Goal: Task Accomplishment & Management: Manage account settings

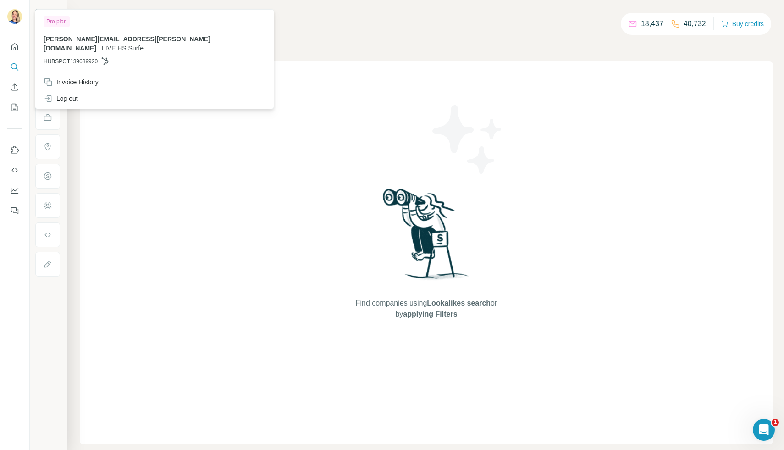
click at [118, 129] on div "Find companies using Lookalikes search or by applying Filters" at bounding box center [427, 252] width 694 height 383
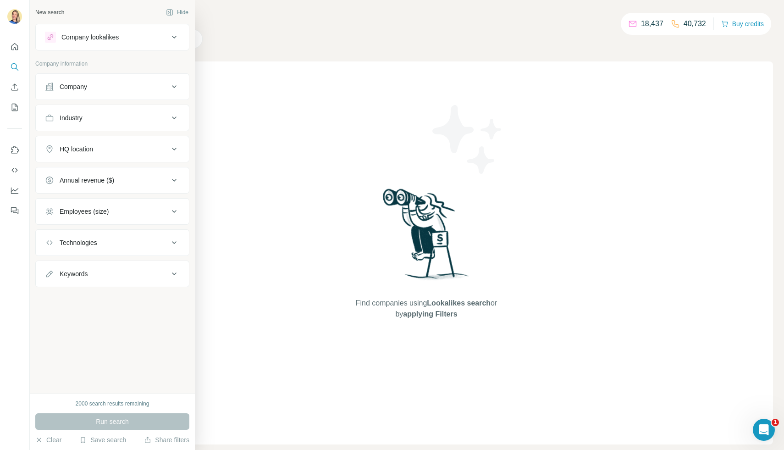
click at [88, 39] on div "Company lookalikes" at bounding box center [89, 37] width 57 height 9
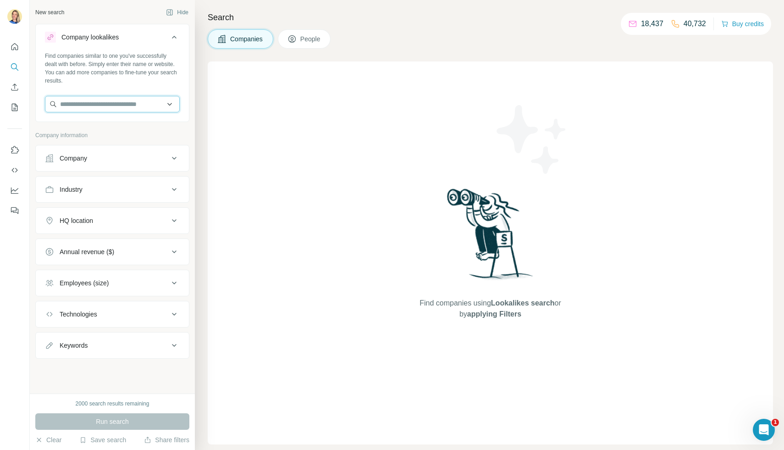
click at [78, 109] on input "text" at bounding box center [112, 104] width 135 height 17
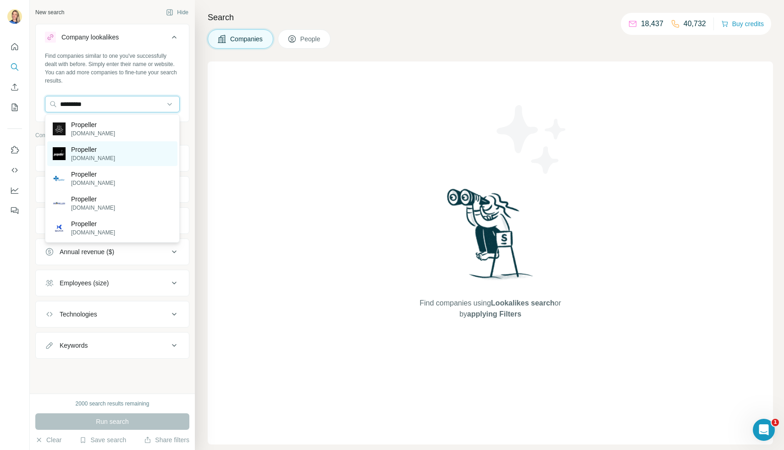
type input "*********"
click at [131, 155] on div "Propeller [DOMAIN_NAME]" at bounding box center [112, 153] width 130 height 25
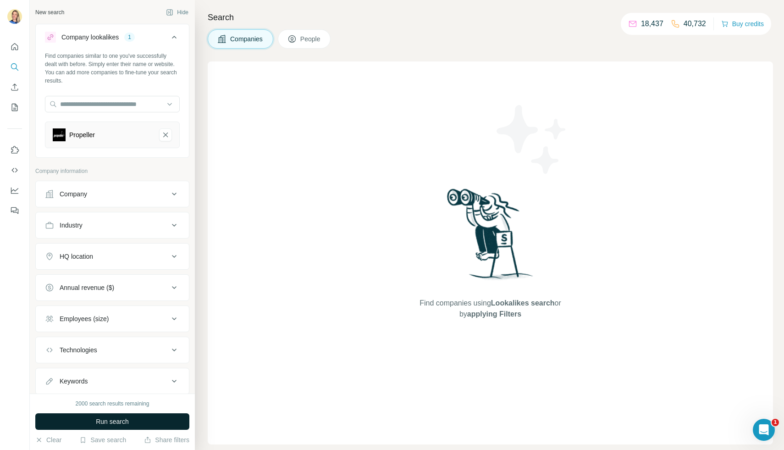
click at [118, 418] on span "Run search" at bounding box center [112, 421] width 33 height 9
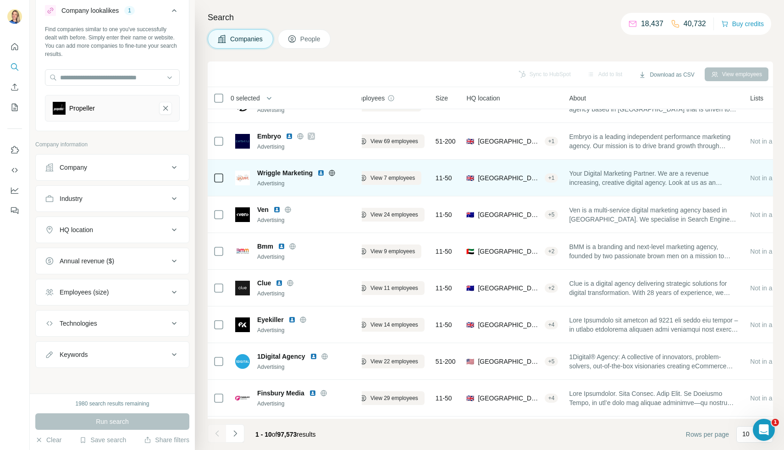
scroll to position [57, 14]
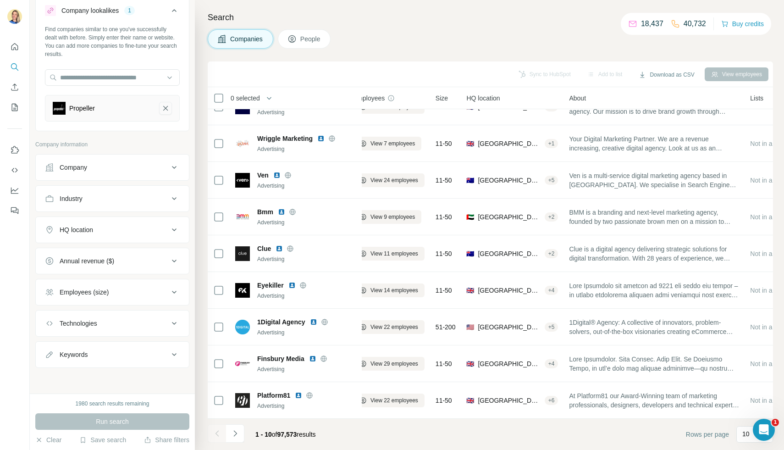
click at [169, 107] on icon "Propeller-remove-button" at bounding box center [165, 108] width 8 height 9
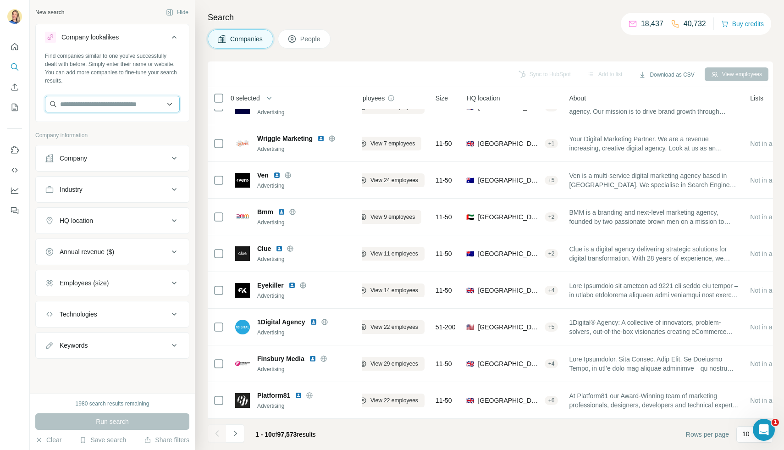
click at [108, 106] on input "text" at bounding box center [112, 104] width 135 height 17
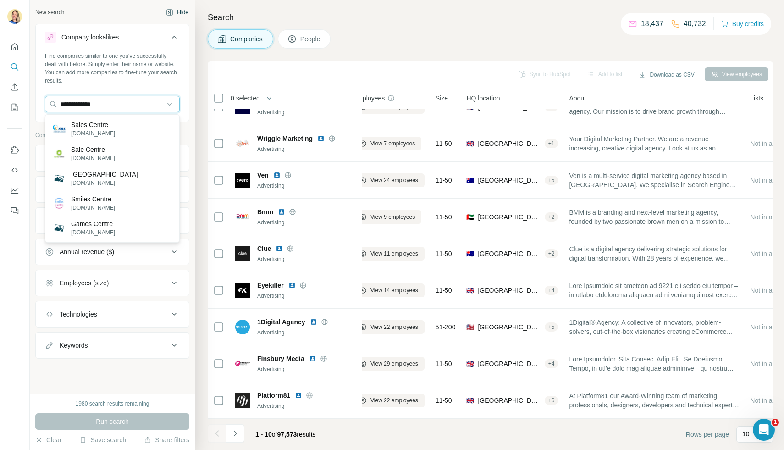
type input "**********"
drag, startPoint x: 110, startPoint y: 107, endPoint x: 32, endPoint y: 106, distance: 78.0
click at [32, 106] on div "**********" at bounding box center [112, 197] width 165 height 394
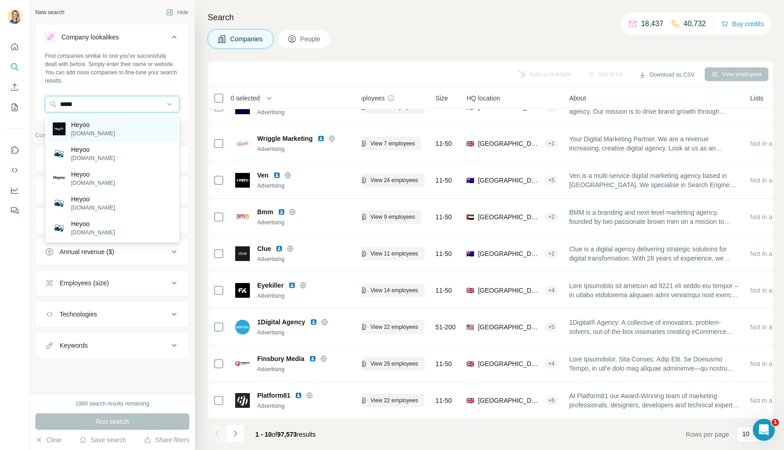
type input "*****"
click at [100, 132] on p "[DOMAIN_NAME]" at bounding box center [93, 133] width 44 height 8
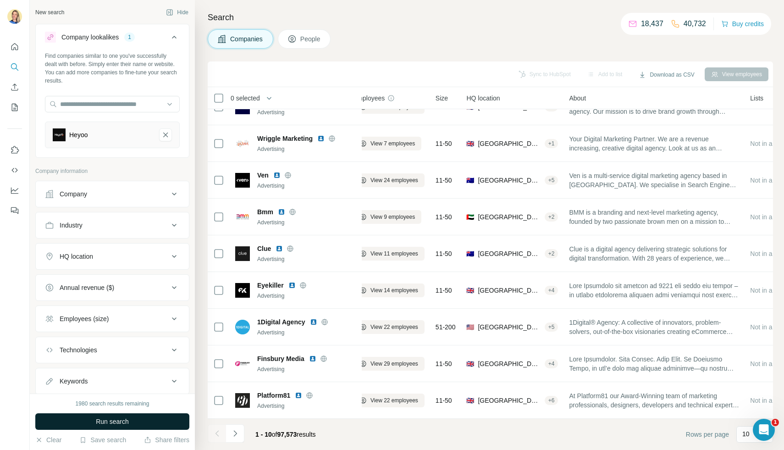
click at [127, 420] on span "Run search" at bounding box center [112, 421] width 33 height 9
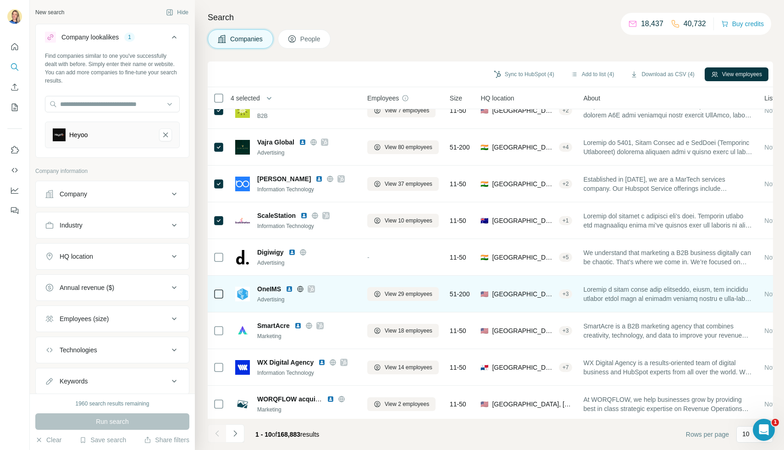
scroll to position [18, 0]
click at [224, 291] on icon at bounding box center [218, 293] width 11 height 11
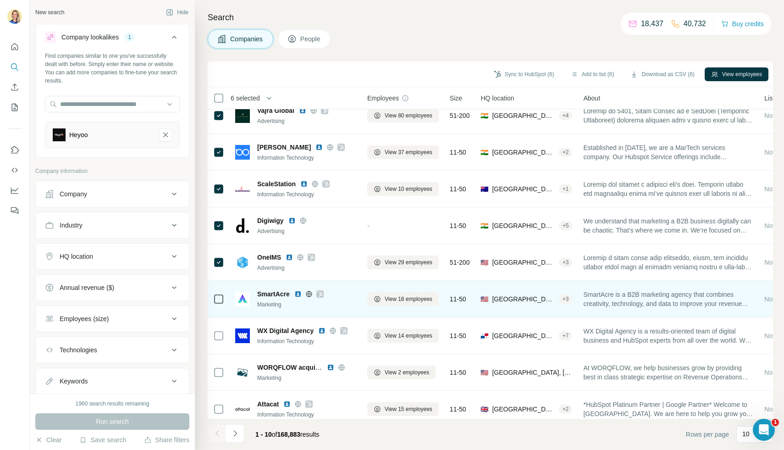
scroll to position [50, 0]
click at [220, 303] on icon at bounding box center [218, 298] width 11 height 11
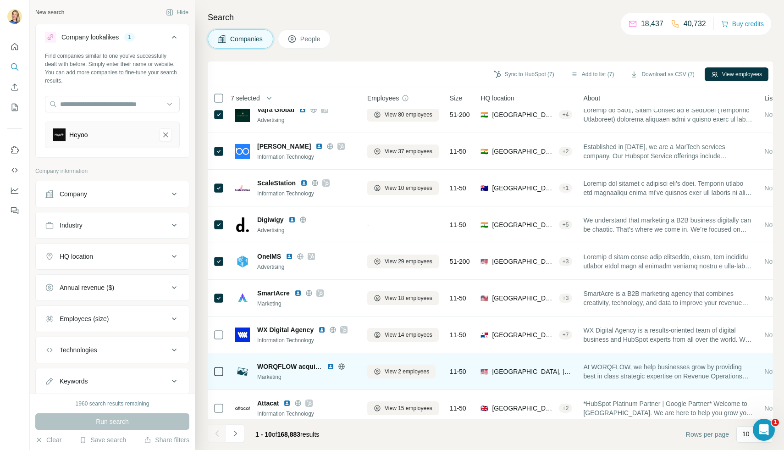
scroll to position [57, 0]
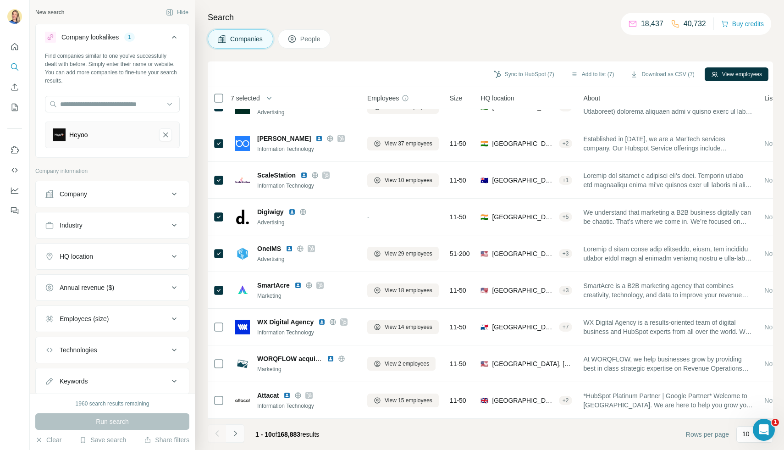
click at [236, 436] on icon "Navigate to next page" at bounding box center [235, 433] width 9 height 9
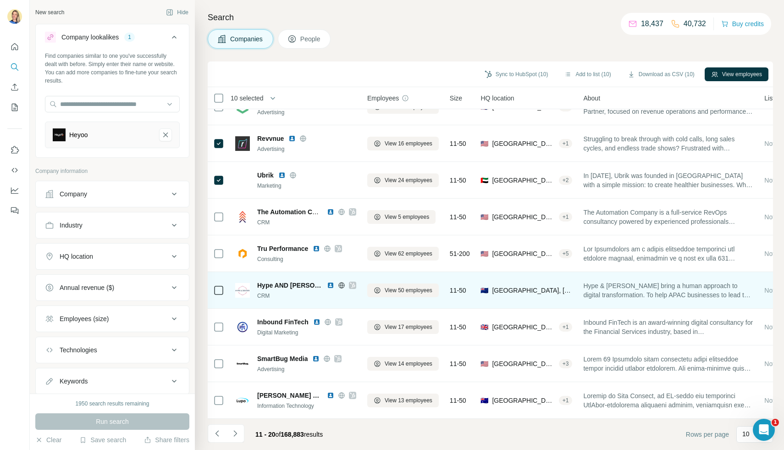
click at [219, 295] on icon at bounding box center [218, 290] width 11 height 11
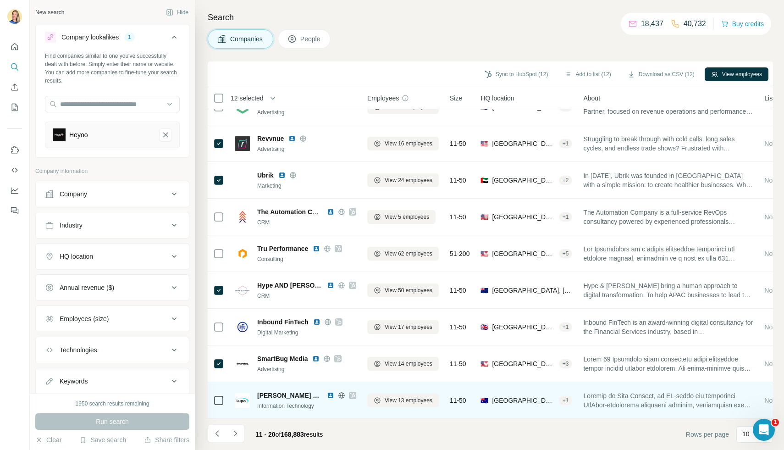
click at [227, 399] on td at bounding box center [219, 400] width 22 height 37
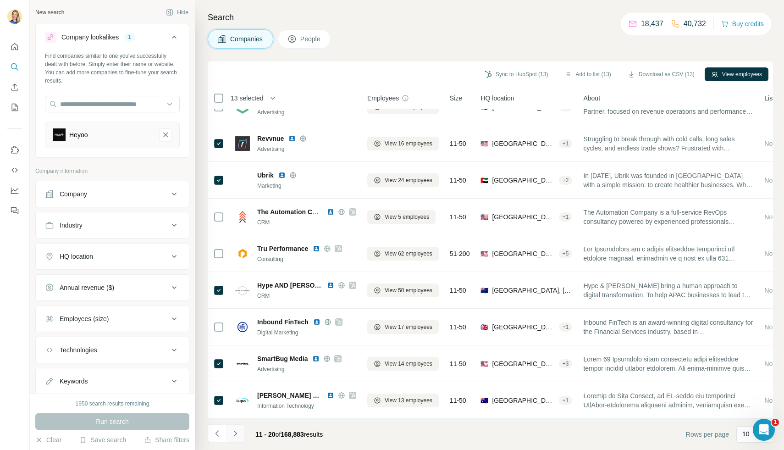
click at [236, 431] on icon "Navigate to next page" at bounding box center [235, 433] width 9 height 9
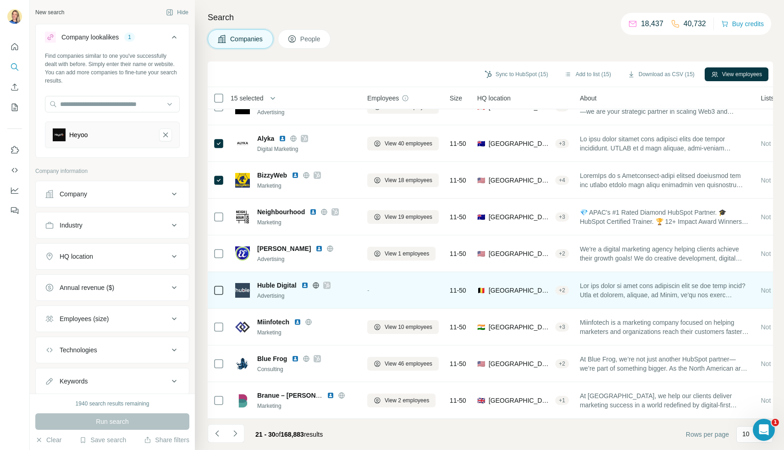
click at [228, 290] on td at bounding box center [219, 290] width 22 height 37
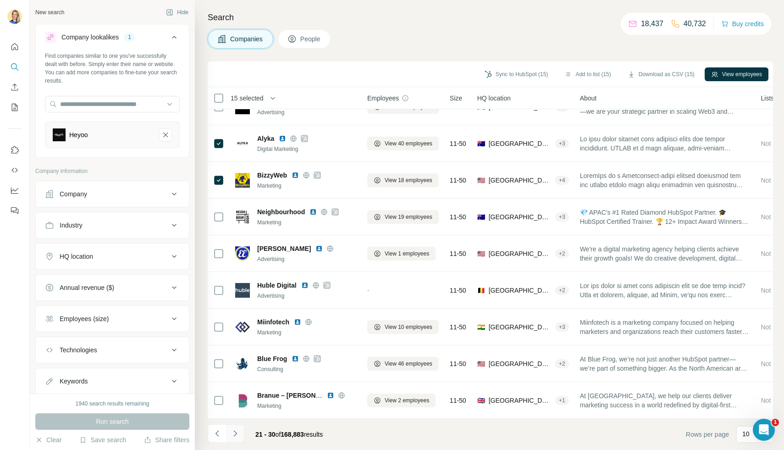
click at [237, 436] on icon "Navigate to next page" at bounding box center [235, 433] width 9 height 9
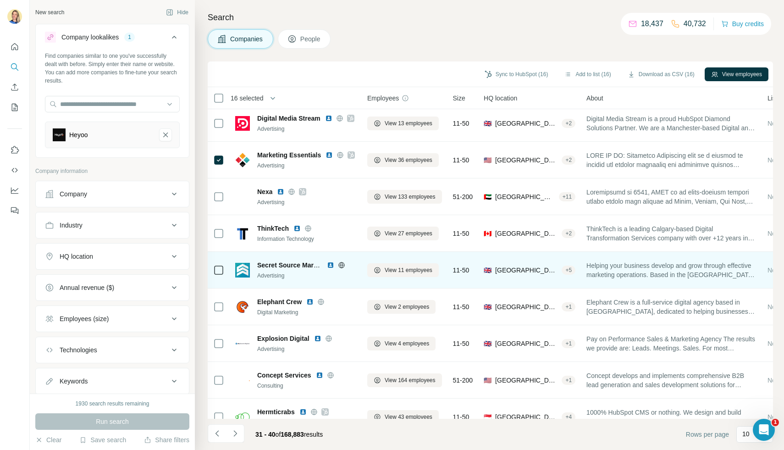
scroll to position [30, 0]
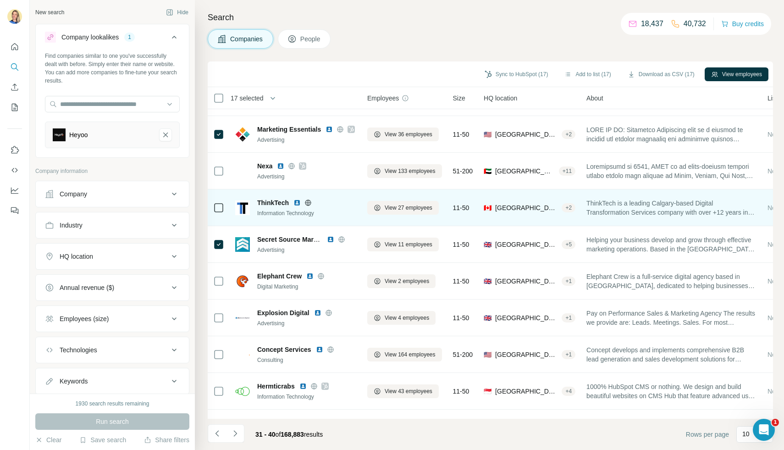
click at [219, 224] on td at bounding box center [219, 207] width 22 height 37
click at [208, 208] on td at bounding box center [219, 207] width 22 height 37
click at [219, 212] on icon at bounding box center [218, 207] width 11 height 11
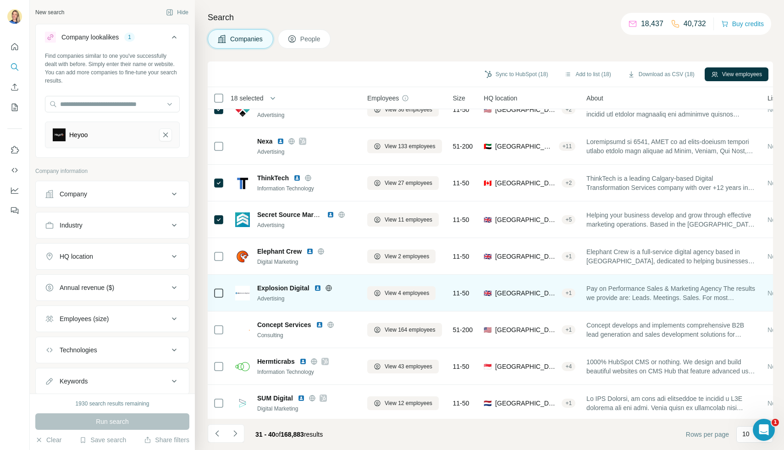
scroll to position [57, 0]
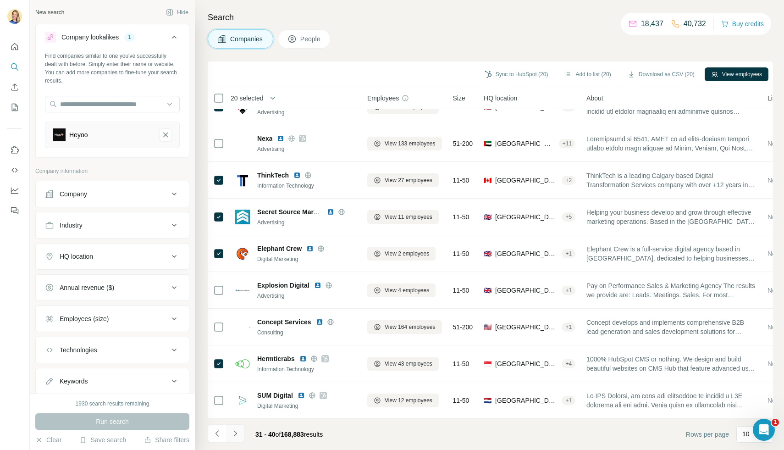
click at [235, 438] on button "Navigate to next page" at bounding box center [235, 433] width 18 height 18
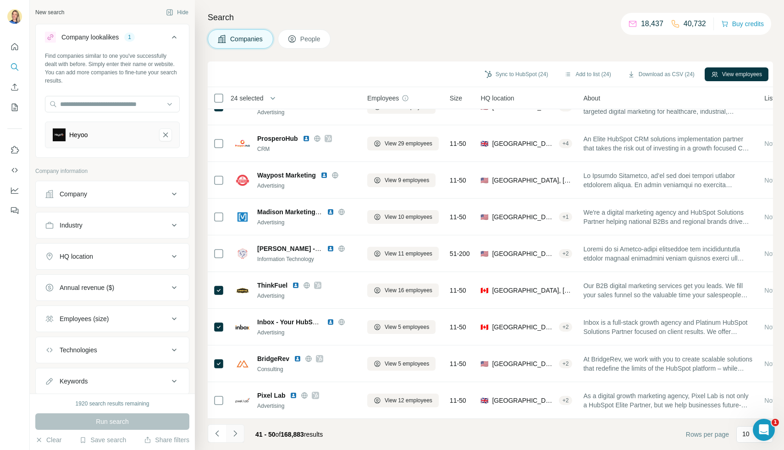
click at [238, 433] on icon "Navigate to next page" at bounding box center [235, 433] width 9 height 9
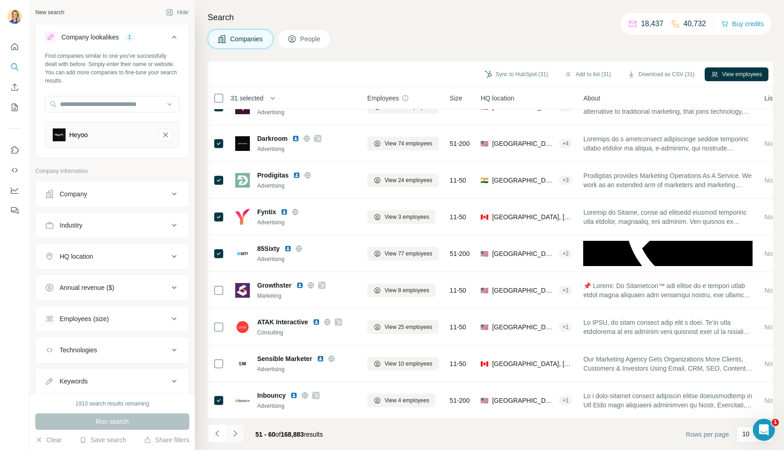
click at [236, 434] on icon "Navigate to next page" at bounding box center [234, 433] width 3 height 6
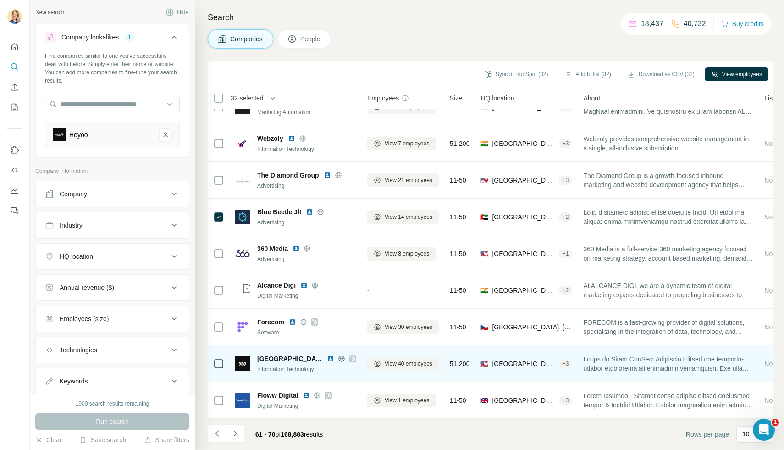
click at [226, 363] on td at bounding box center [219, 363] width 22 height 37
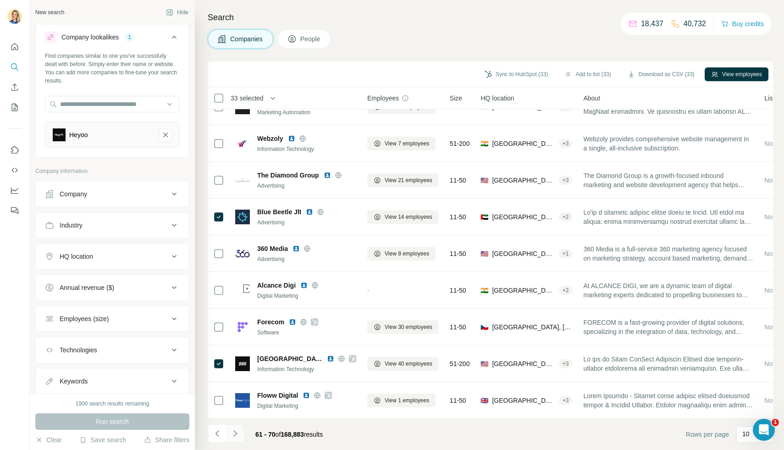
click at [233, 433] on icon "Navigate to next page" at bounding box center [235, 433] width 9 height 9
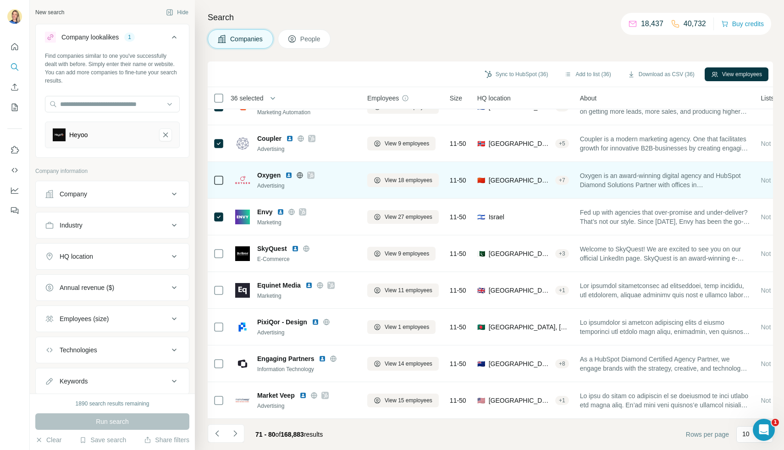
click at [216, 175] on icon at bounding box center [218, 180] width 11 height 11
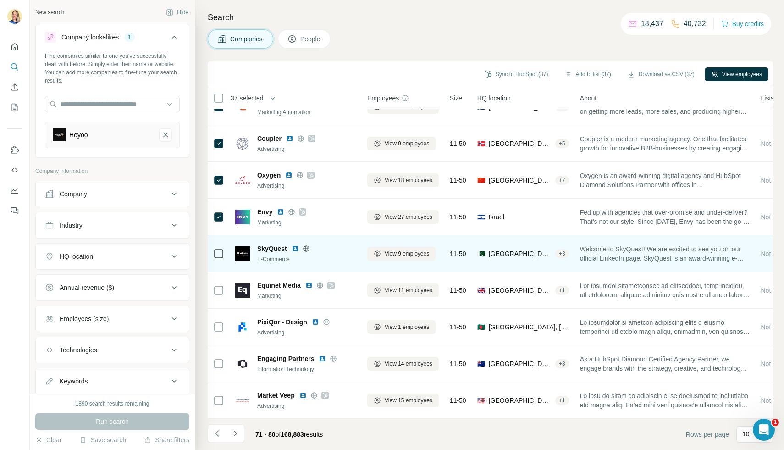
click at [226, 258] on td at bounding box center [219, 253] width 22 height 37
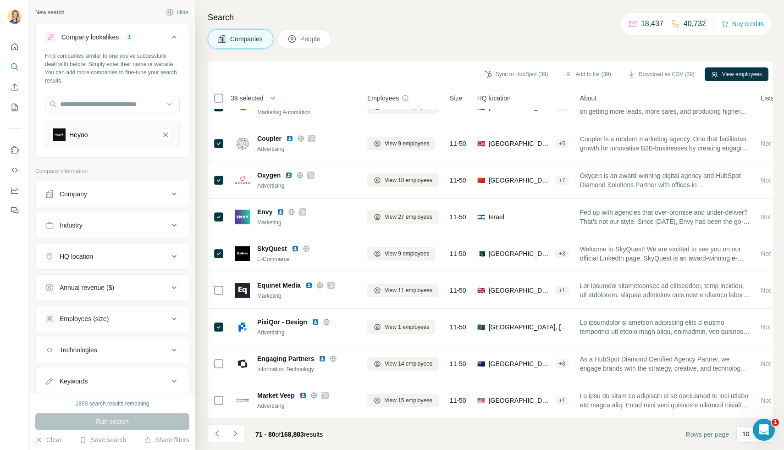
click at [305, 39] on span "People" at bounding box center [310, 38] width 21 height 9
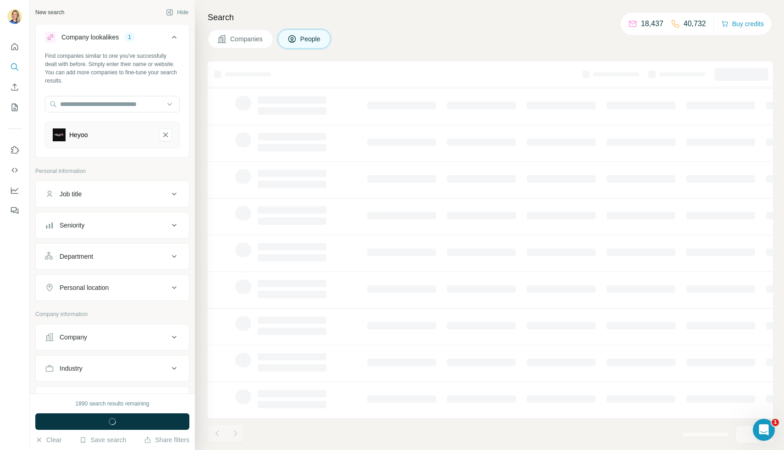
click at [128, 196] on div "Job title" at bounding box center [107, 193] width 124 height 9
click at [89, 223] on input "text" at bounding box center [103, 217] width 117 height 17
type input "**********"
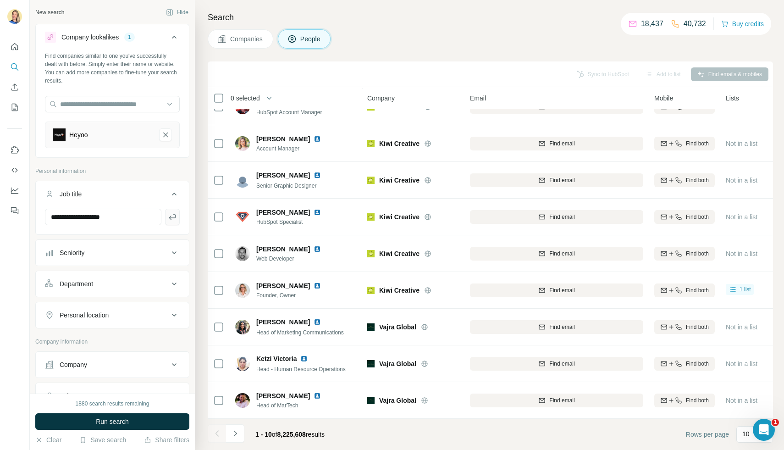
click at [171, 218] on icon "button" at bounding box center [172, 217] width 7 height 6
click at [90, 218] on input "text" at bounding box center [103, 217] width 117 height 17
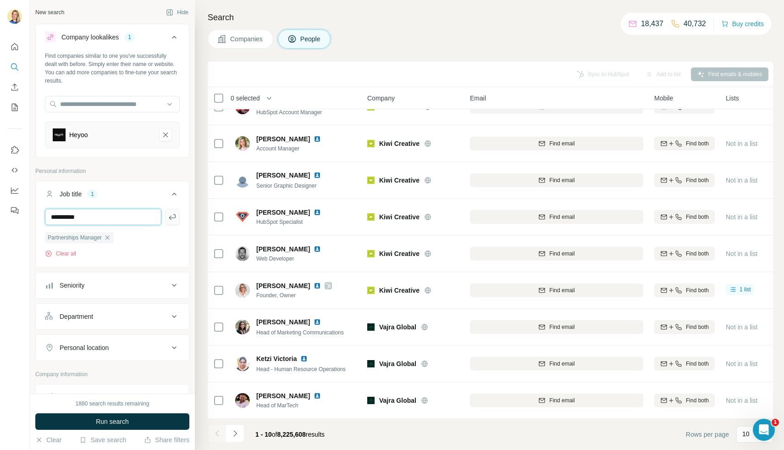
type input "*********"
click at [172, 221] on icon "button" at bounding box center [172, 216] width 9 height 9
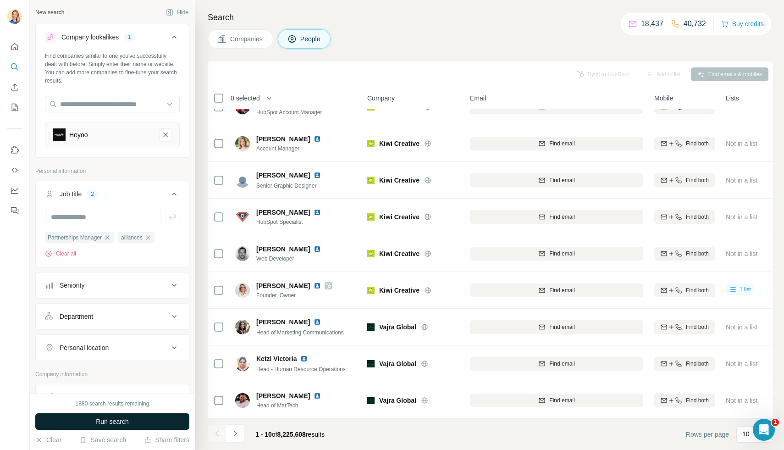
click at [121, 421] on span "Run search" at bounding box center [112, 421] width 33 height 9
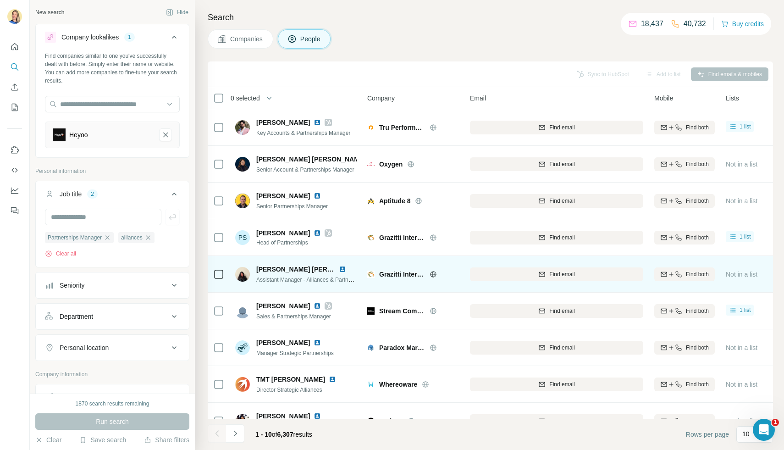
scroll to position [57, 0]
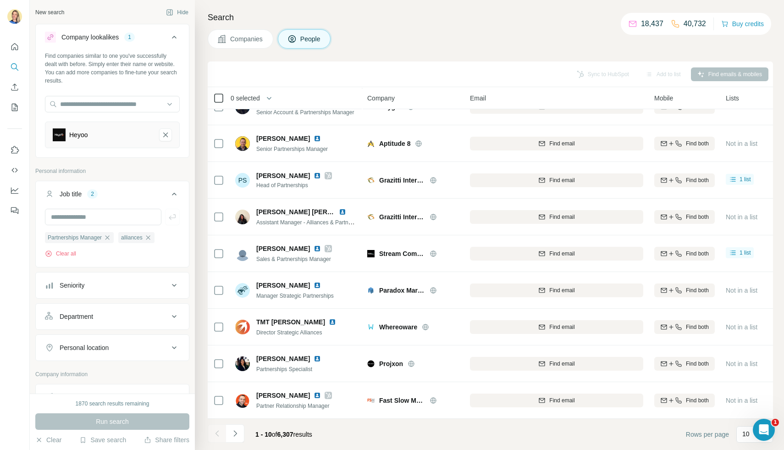
click at [221, 93] on icon at bounding box center [218, 98] width 11 height 11
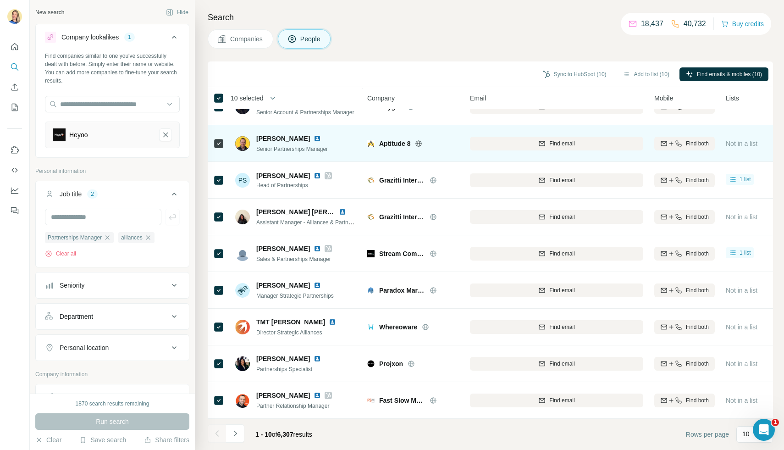
scroll to position [0, 0]
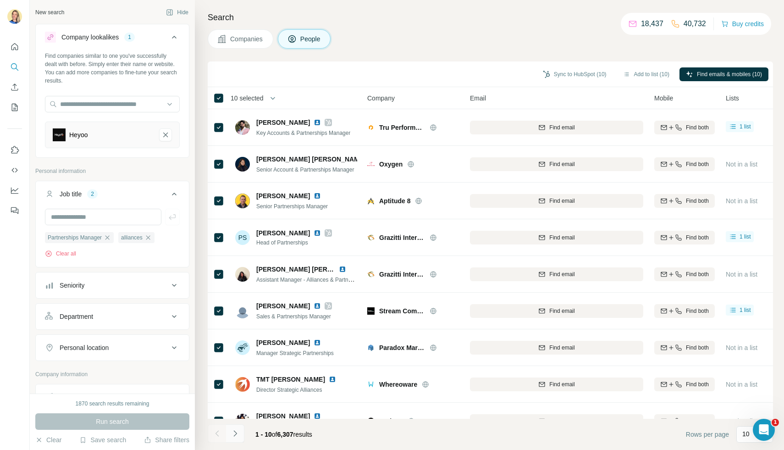
click at [231, 438] on button "Navigate to next page" at bounding box center [235, 433] width 18 height 18
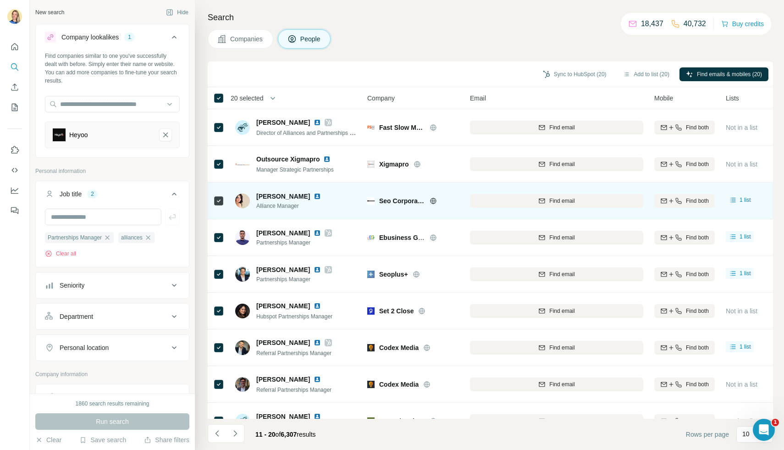
scroll to position [57, 0]
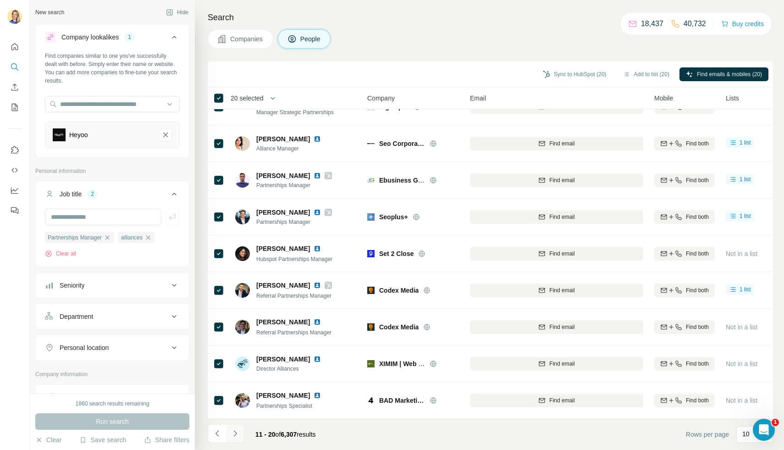
click at [239, 435] on icon "Navigate to next page" at bounding box center [235, 433] width 9 height 9
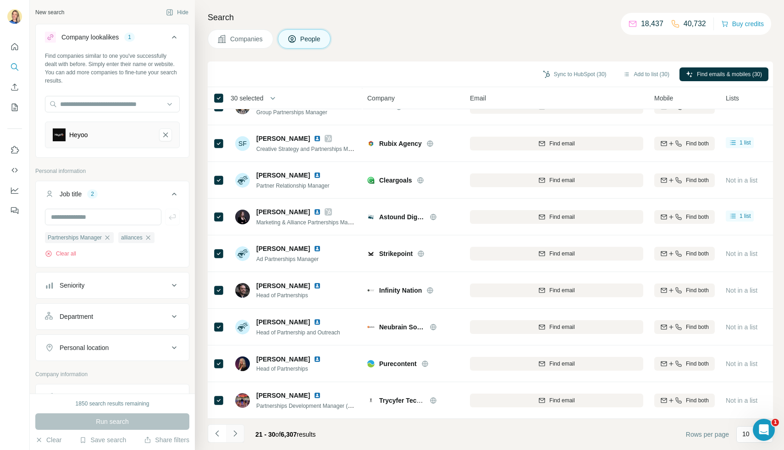
click at [239, 432] on button "Navigate to next page" at bounding box center [235, 433] width 18 height 18
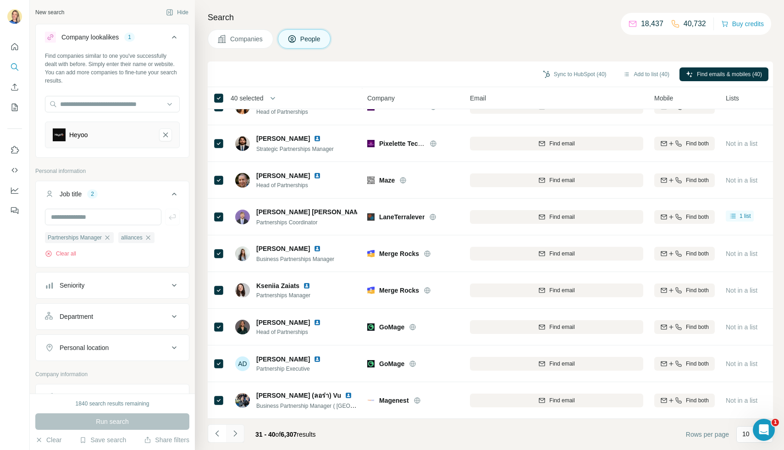
click at [238, 433] on icon "Navigate to next page" at bounding box center [235, 433] width 9 height 9
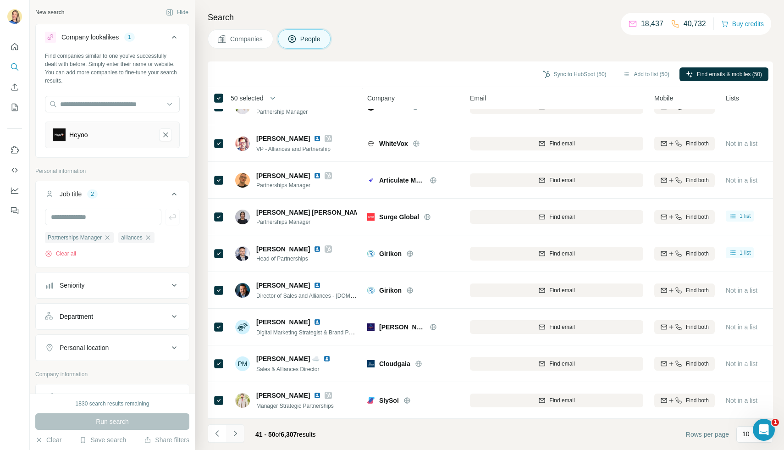
click at [233, 432] on icon "Navigate to next page" at bounding box center [235, 433] width 9 height 9
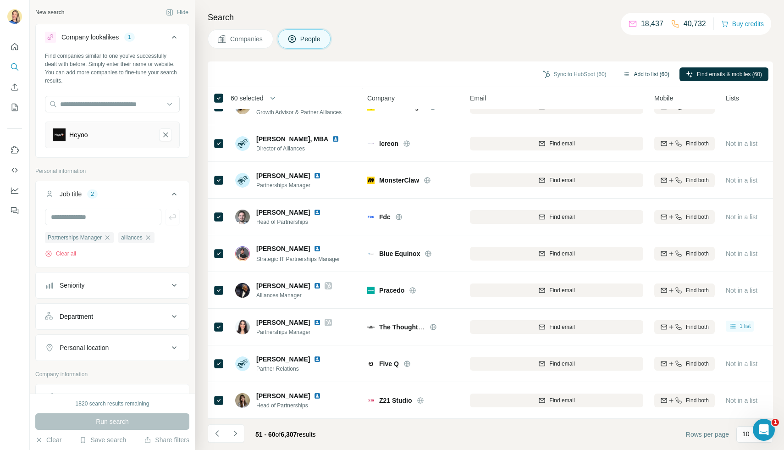
click at [648, 75] on button "Add to list (60)" at bounding box center [646, 74] width 59 height 14
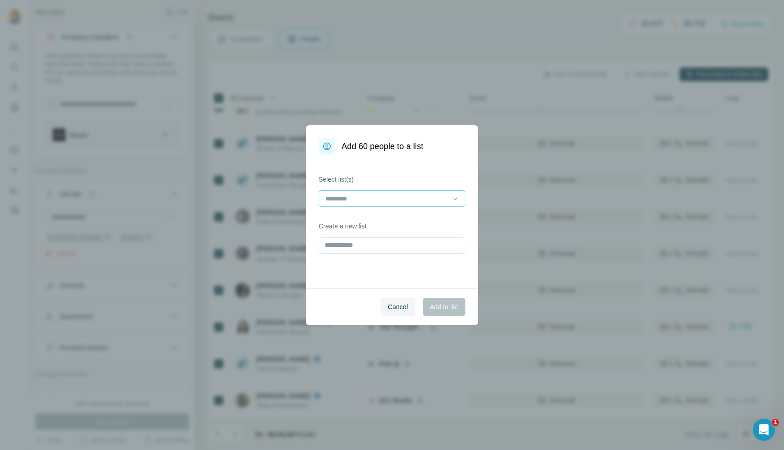
click at [354, 200] on input at bounding box center [387, 199] width 124 height 10
click at [310, 298] on div "Cancel Add to list" at bounding box center [392, 306] width 172 height 37
click at [337, 247] on input "text" at bounding box center [392, 245] width 147 height 17
type input "**********"
click at [439, 306] on span "Add to list" at bounding box center [444, 306] width 28 height 9
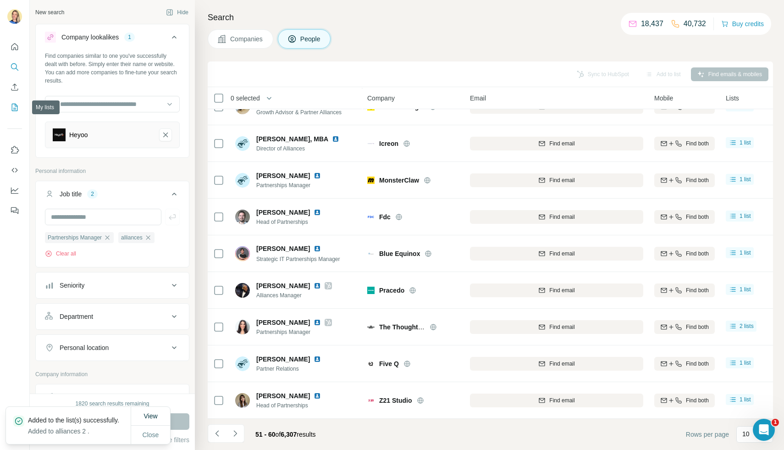
click at [14, 106] on icon "My lists" at bounding box center [14, 107] width 9 height 9
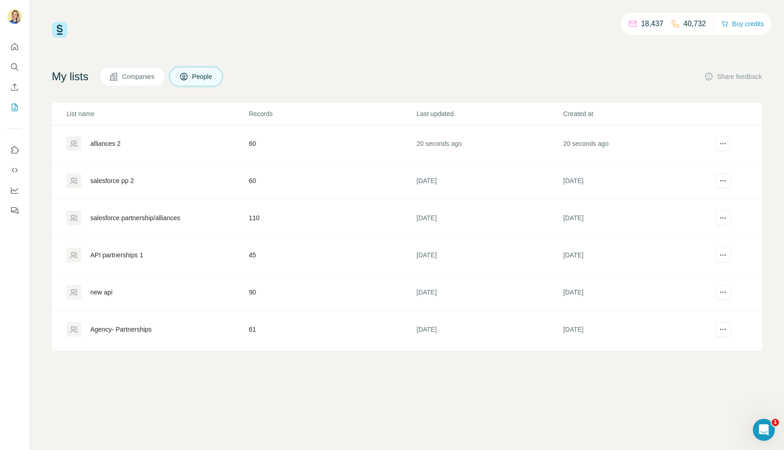
click at [112, 145] on div "alliances 2" at bounding box center [105, 143] width 30 height 9
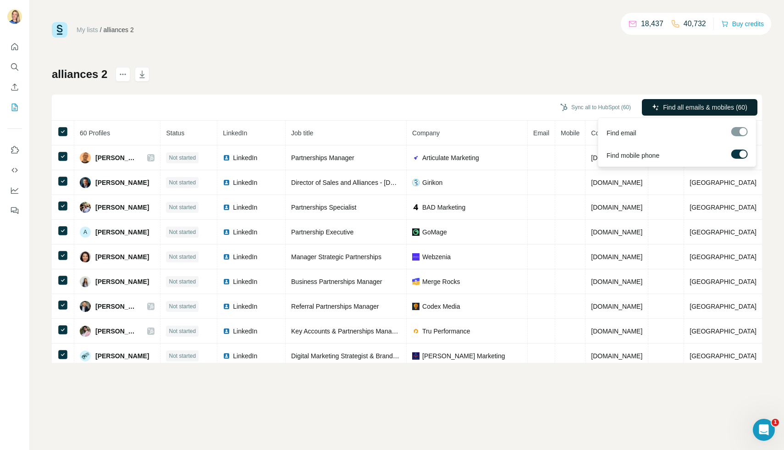
click at [709, 107] on span "Find all emails & mobiles (60)" at bounding box center [705, 107] width 84 height 9
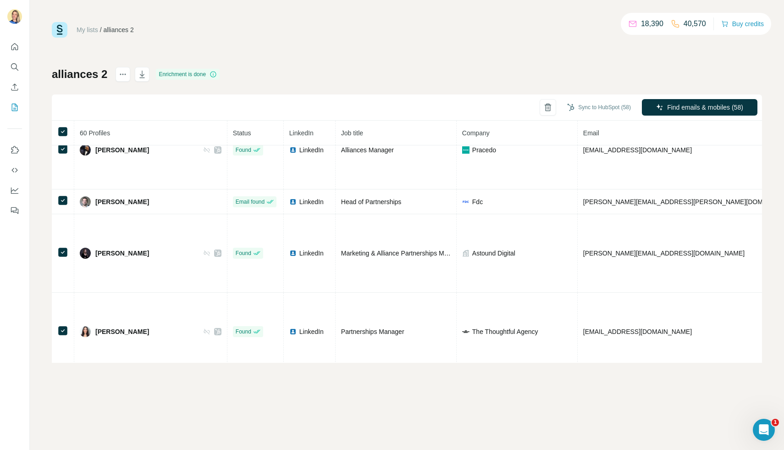
scroll to position [1073, 0]
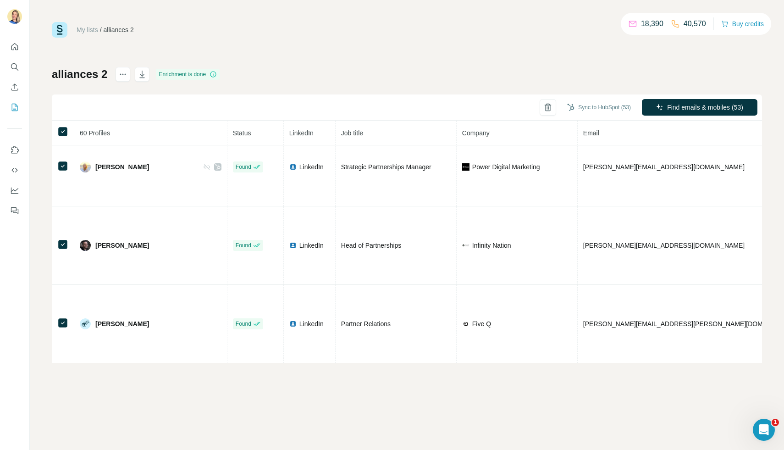
scroll to position [586, 0]
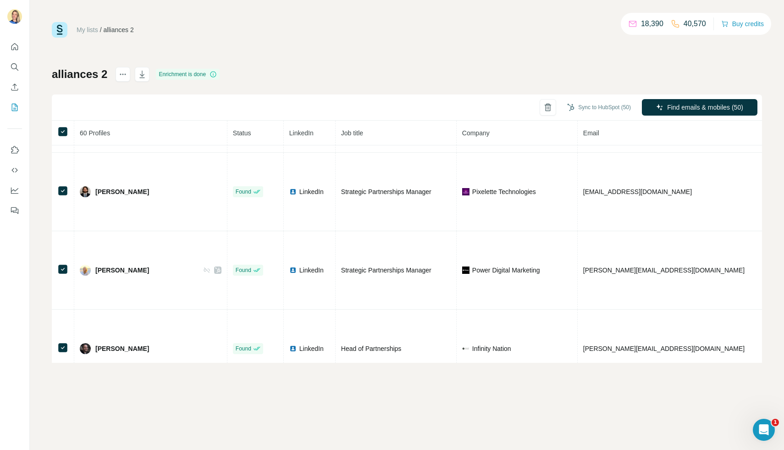
scroll to position [469, 0]
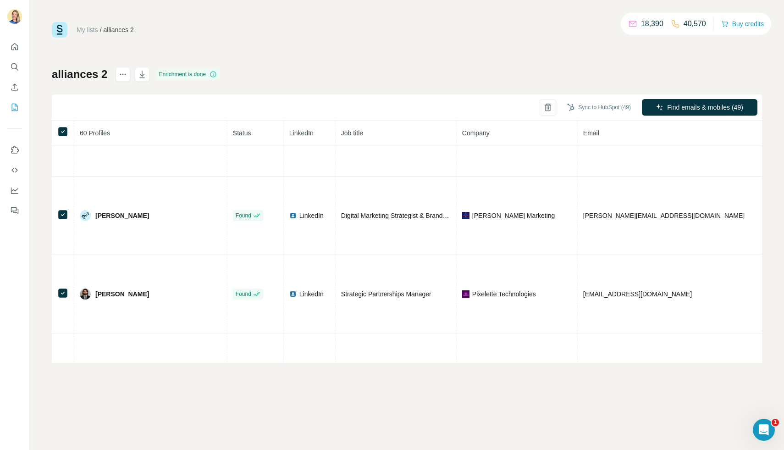
scroll to position [381, 0]
click at [614, 110] on button "Sync to HubSpot (49)" at bounding box center [599, 107] width 77 height 14
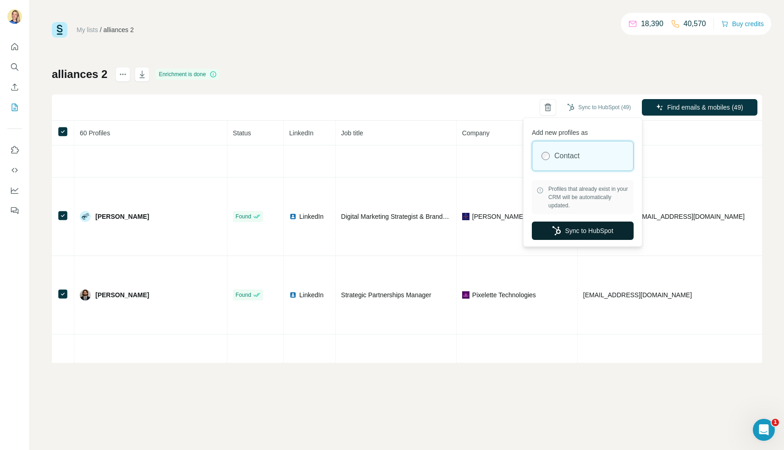
click at [583, 229] on button "Sync to HubSpot" at bounding box center [583, 231] width 102 height 18
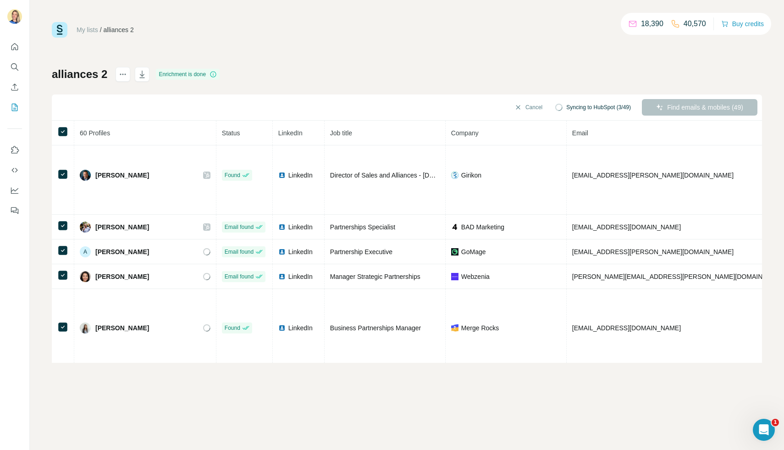
scroll to position [0, 0]
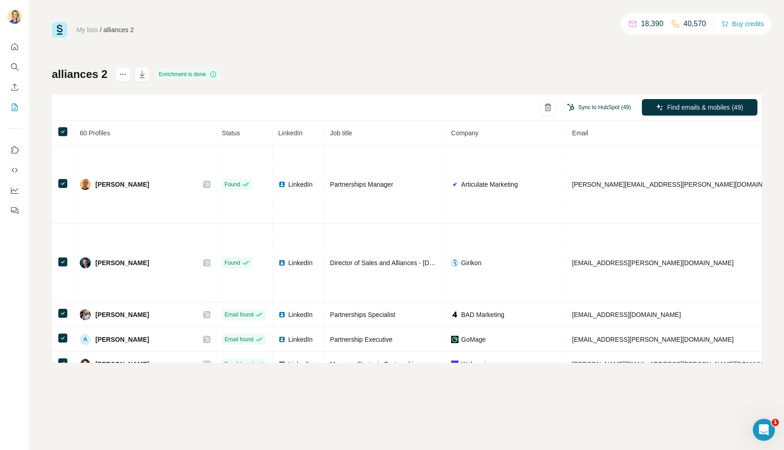
click at [610, 109] on button "Sync to HubSpot (49)" at bounding box center [599, 107] width 77 height 14
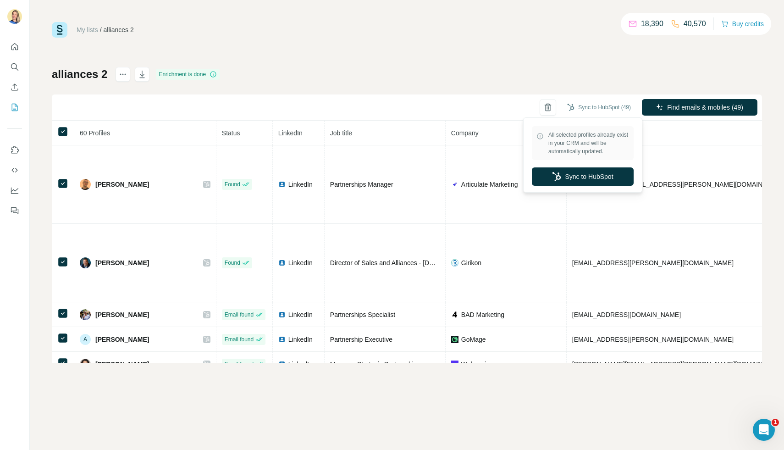
click at [527, 79] on div "alliances 2 Enrichment is done Sync to HubSpot (49) Find emails & mobiles (49) …" at bounding box center [407, 215] width 711 height 296
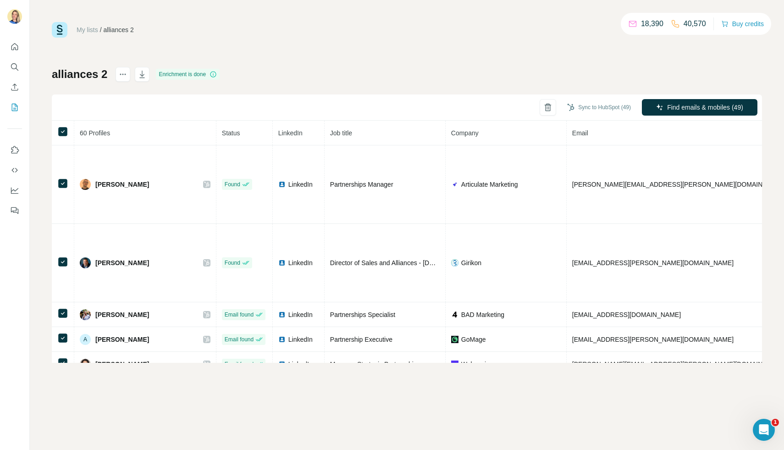
click at [150, 74] on div "alliances 2 Enrichment is done" at bounding box center [136, 74] width 168 height 15
click at [145, 74] on icon "button" at bounding box center [142, 74] width 9 height 9
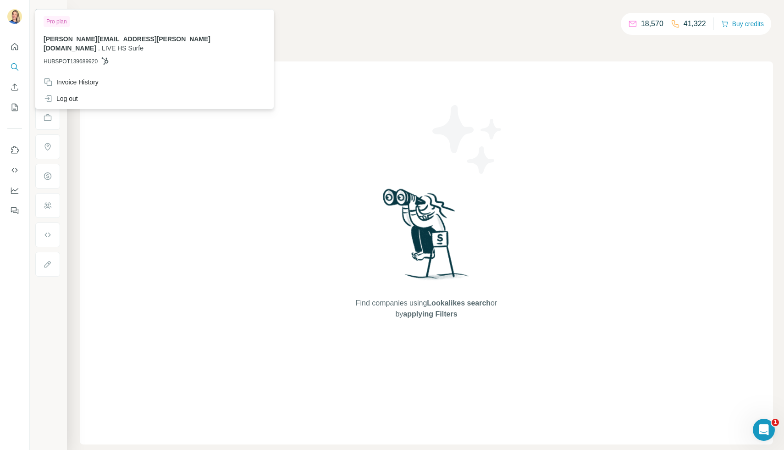
click at [277, 134] on div "Find companies using Lookalikes search or by applying Filters" at bounding box center [427, 252] width 694 height 383
